Goal: Task Accomplishment & Management: Complete application form

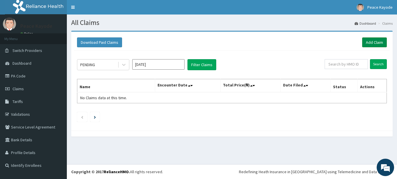
click at [372, 41] on link "Add Claim" at bounding box center [374, 43] width 25 height 10
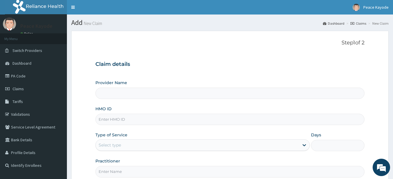
click at [159, 122] on input "HMO ID" at bounding box center [229, 119] width 269 height 11
type input "b"
type input "Taforehab Pelvic and Orthopedic Wellness (Physiotherapy Clinic) - VI"
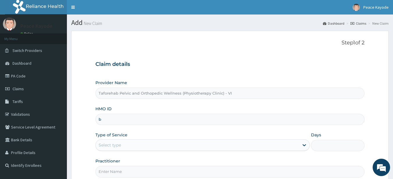
type input "BUP/10001/A"
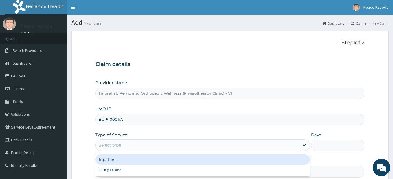
click at [129, 149] on div "Select type" at bounding box center [197, 145] width 203 height 9
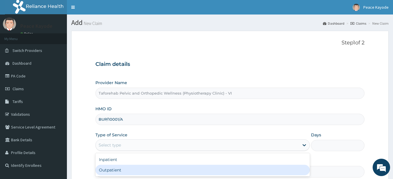
click at [121, 171] on div "Outpatient" at bounding box center [202, 170] width 214 height 10
type input "1"
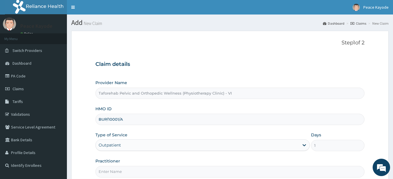
scroll to position [60, 0]
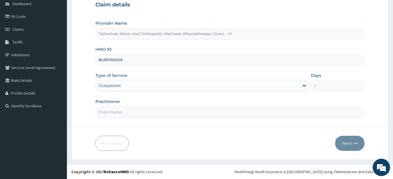
click at [174, 114] on input "Practitioner" at bounding box center [229, 112] width 269 height 11
type input "[PERSON_NAME]"
click at [346, 143] on button "Next" at bounding box center [349, 143] width 29 height 15
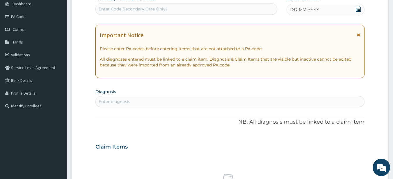
click at [194, 6] on div "Enter Code(Secondary Care Only)" at bounding box center [186, 8] width 181 height 9
paste input "PA/DE8F21"
type input "PA/DE8F21"
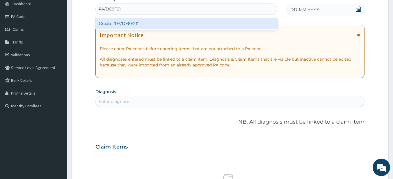
click at [165, 28] on div "Create "PA/DE8F21"" at bounding box center [186, 23] width 182 height 10
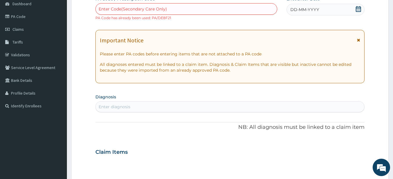
paste input "PA/DE8F21"
type input "PA/DE8F21"
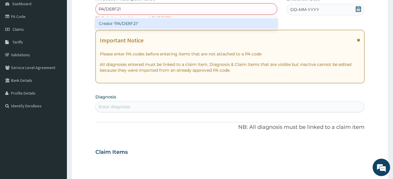
click at [157, 24] on div "Create "PA/DE8F21"" at bounding box center [186, 23] width 182 height 10
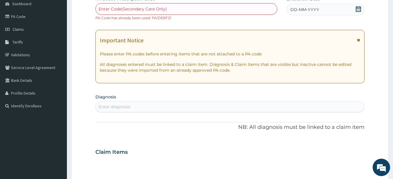
scroll to position [216, 0]
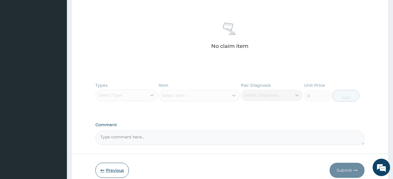
click at [105, 171] on button "Previous" at bounding box center [111, 170] width 33 height 15
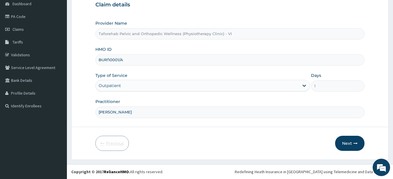
scroll to position [60, 0]
